Goal: Find specific page/section: Find specific page/section

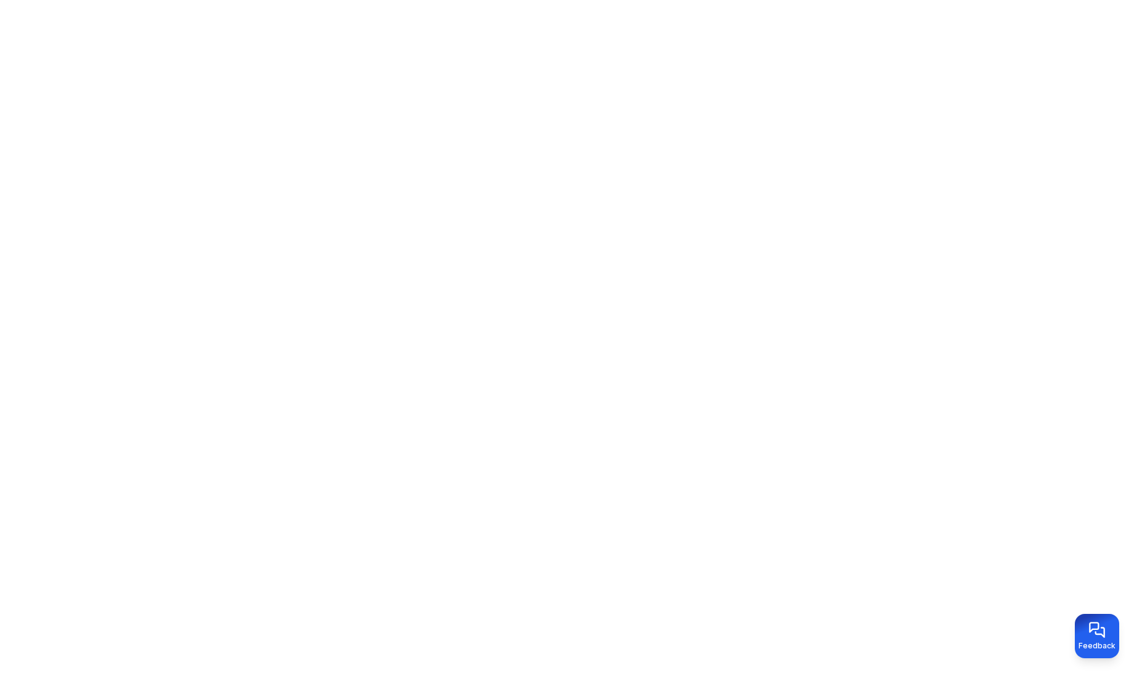
click at [980, 338] on body "Feedback" at bounding box center [567, 336] width 1134 height 673
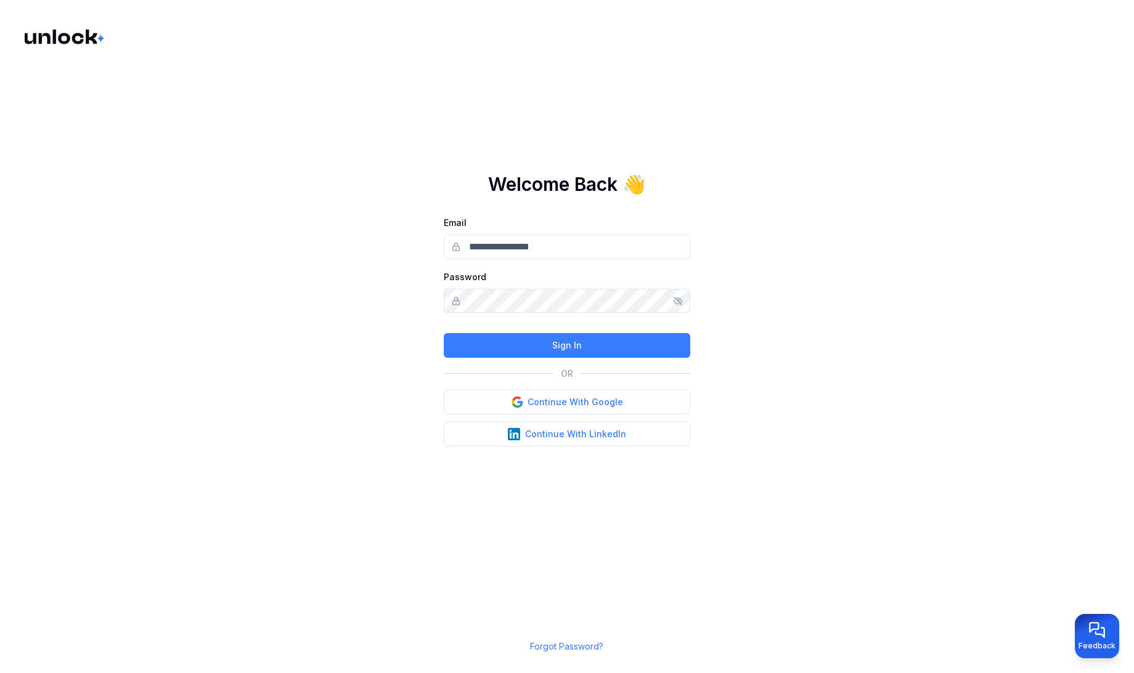
type input "**********"
click at [554, 343] on button "Sign In" at bounding box center [567, 345] width 246 height 25
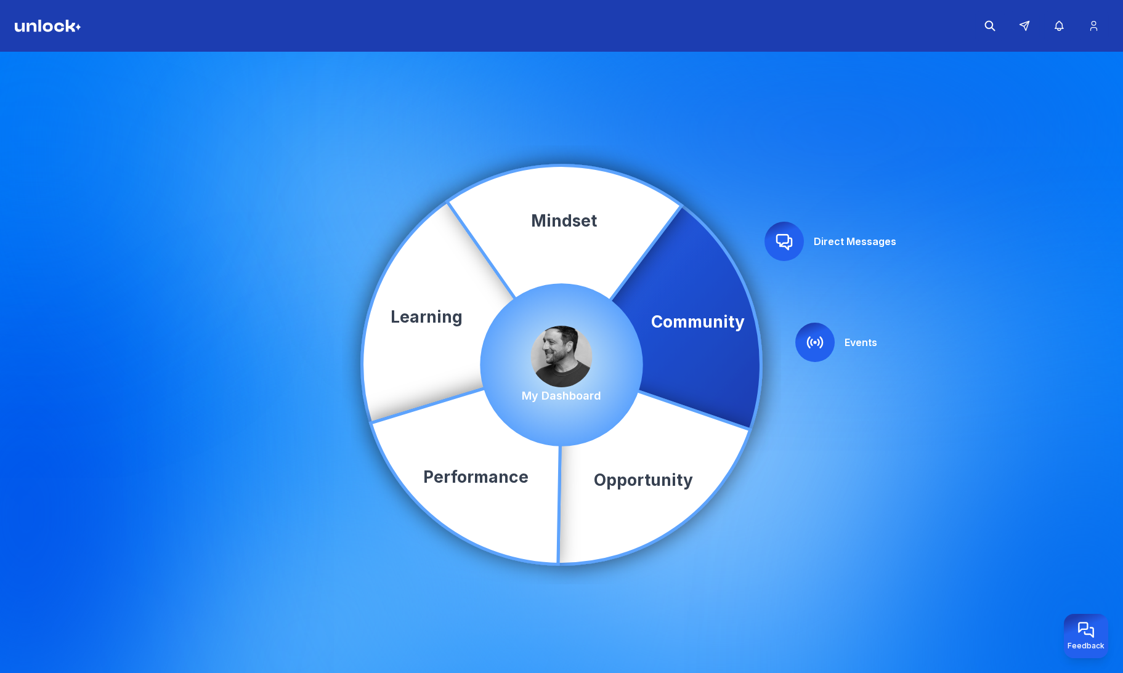
click at [808, 339] on icon at bounding box center [815, 343] width 15 height 10
